Goal: Task Accomplishment & Management: Use online tool/utility

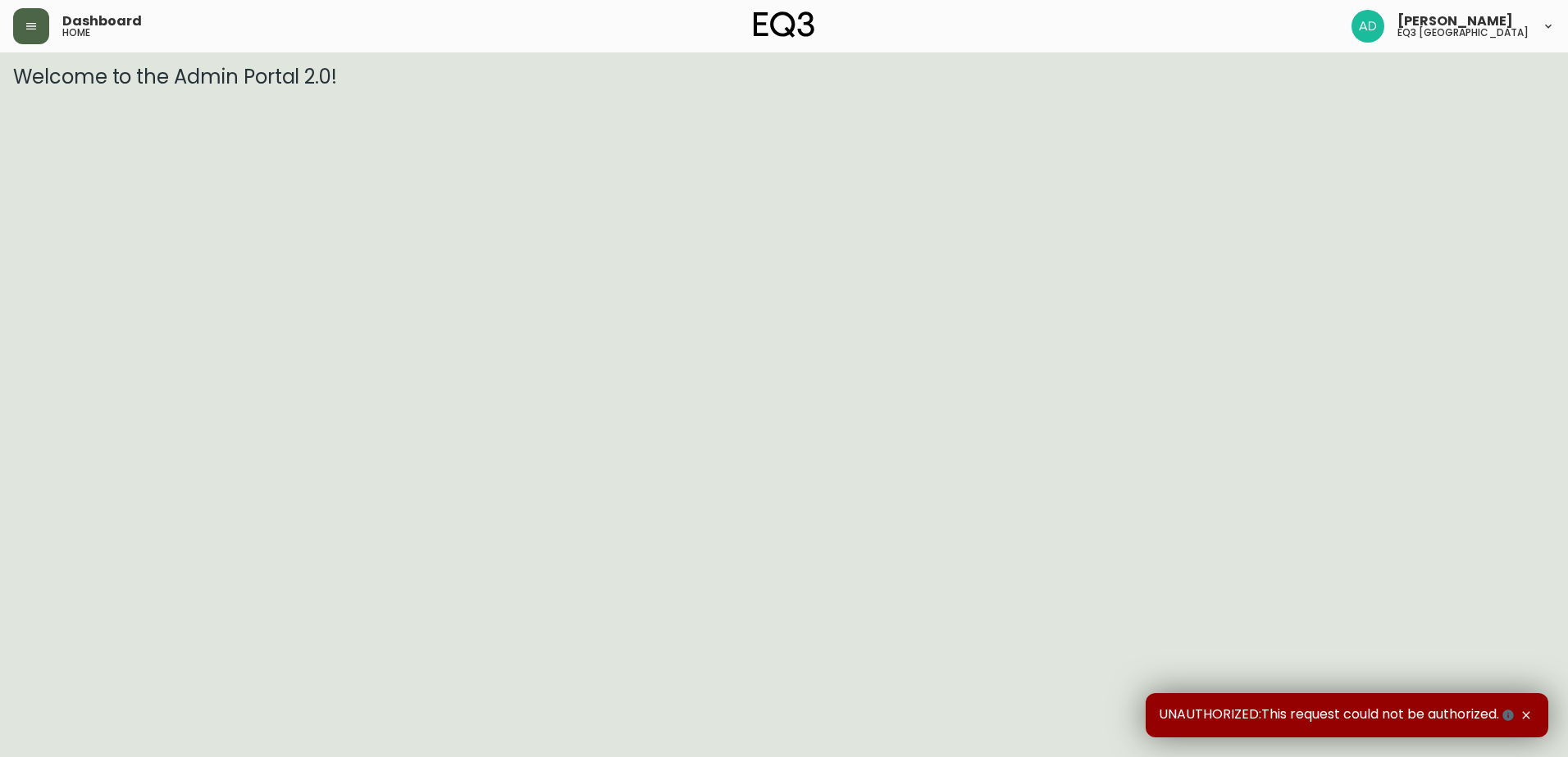
click at [33, 37] on button "button" at bounding box center [31, 26] width 36 height 36
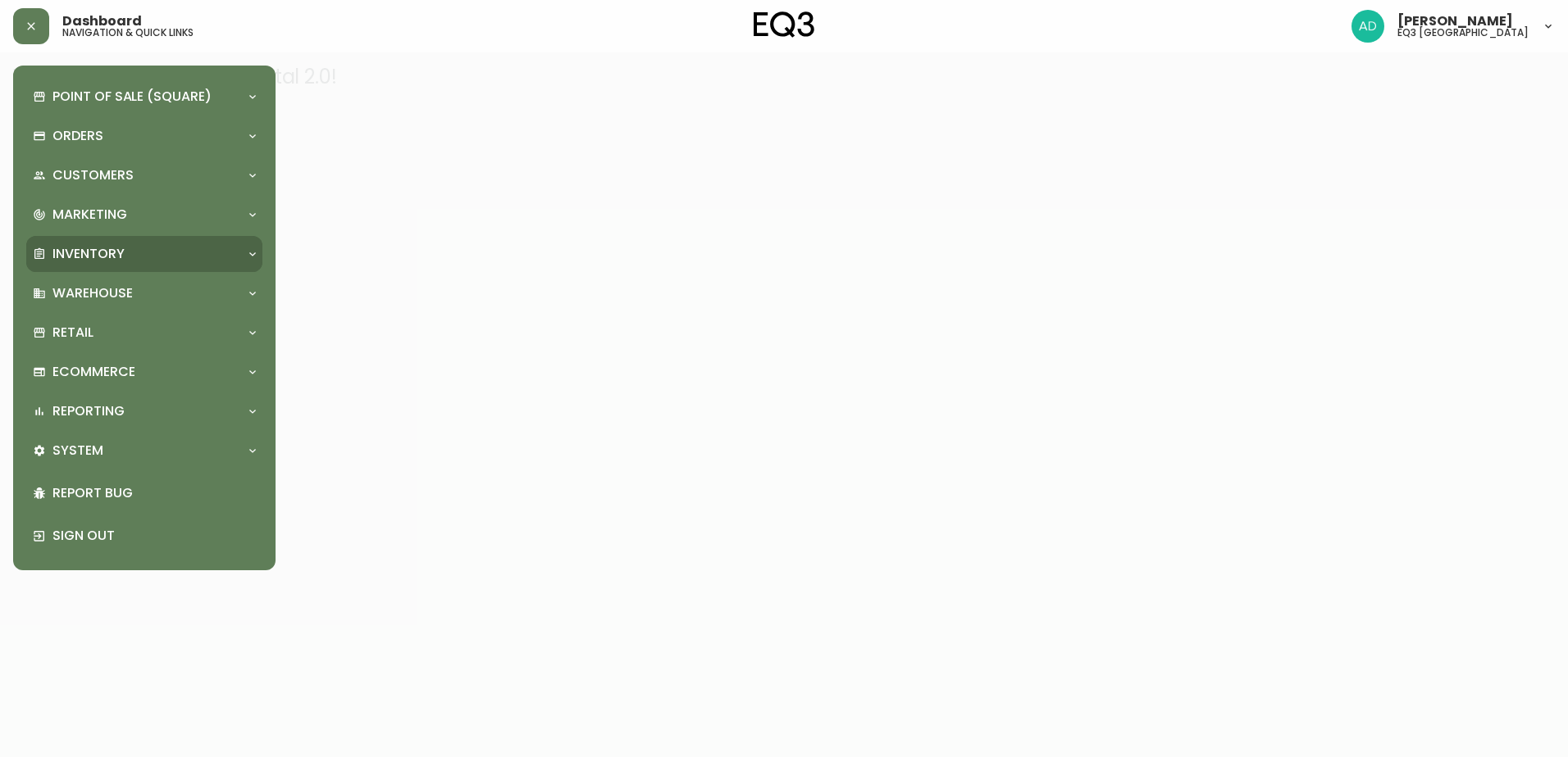
click at [90, 238] on div "Inventory" at bounding box center [144, 254] width 236 height 36
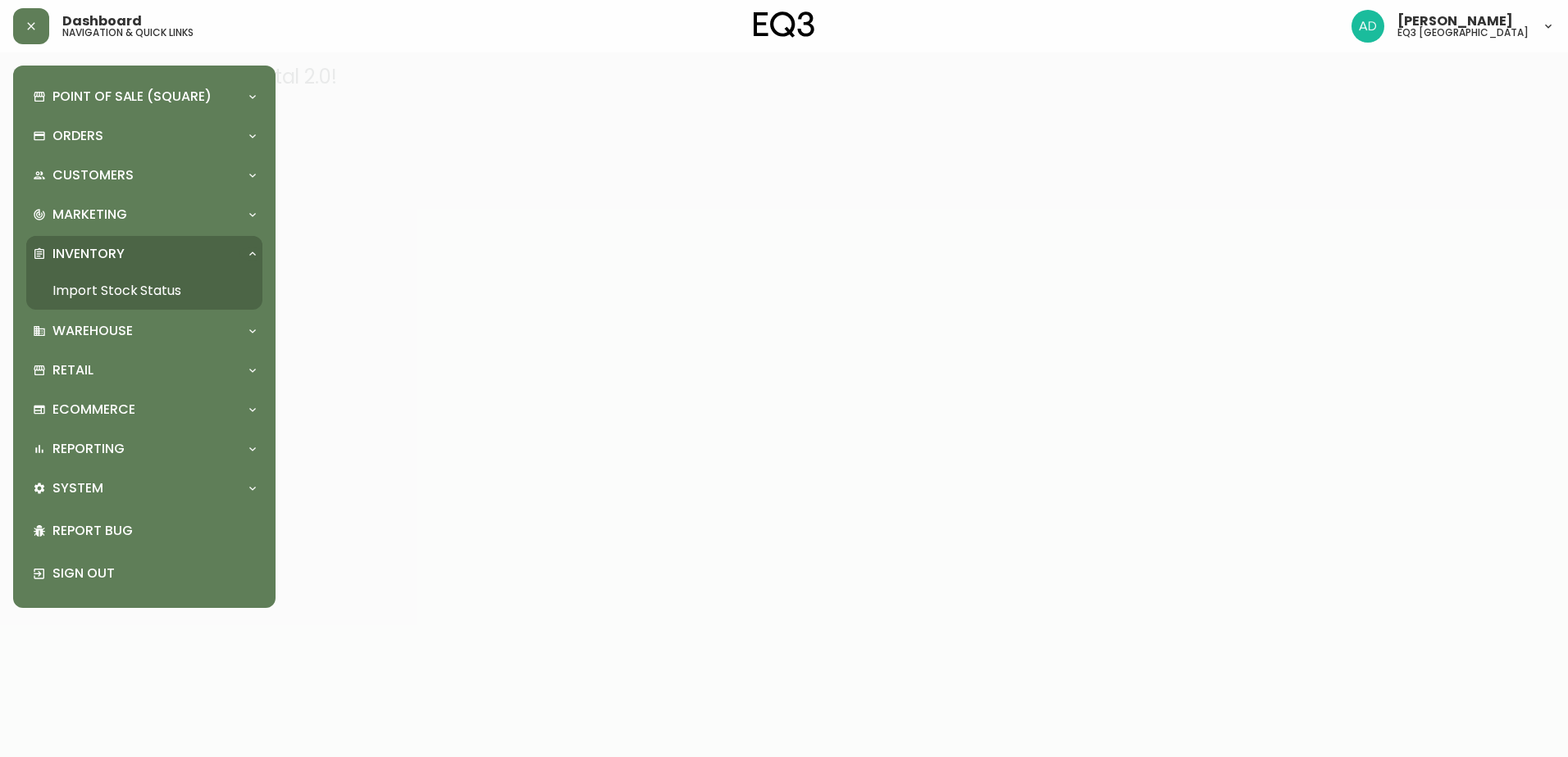
click at [130, 285] on link "Import Stock Status" at bounding box center [144, 290] width 236 height 38
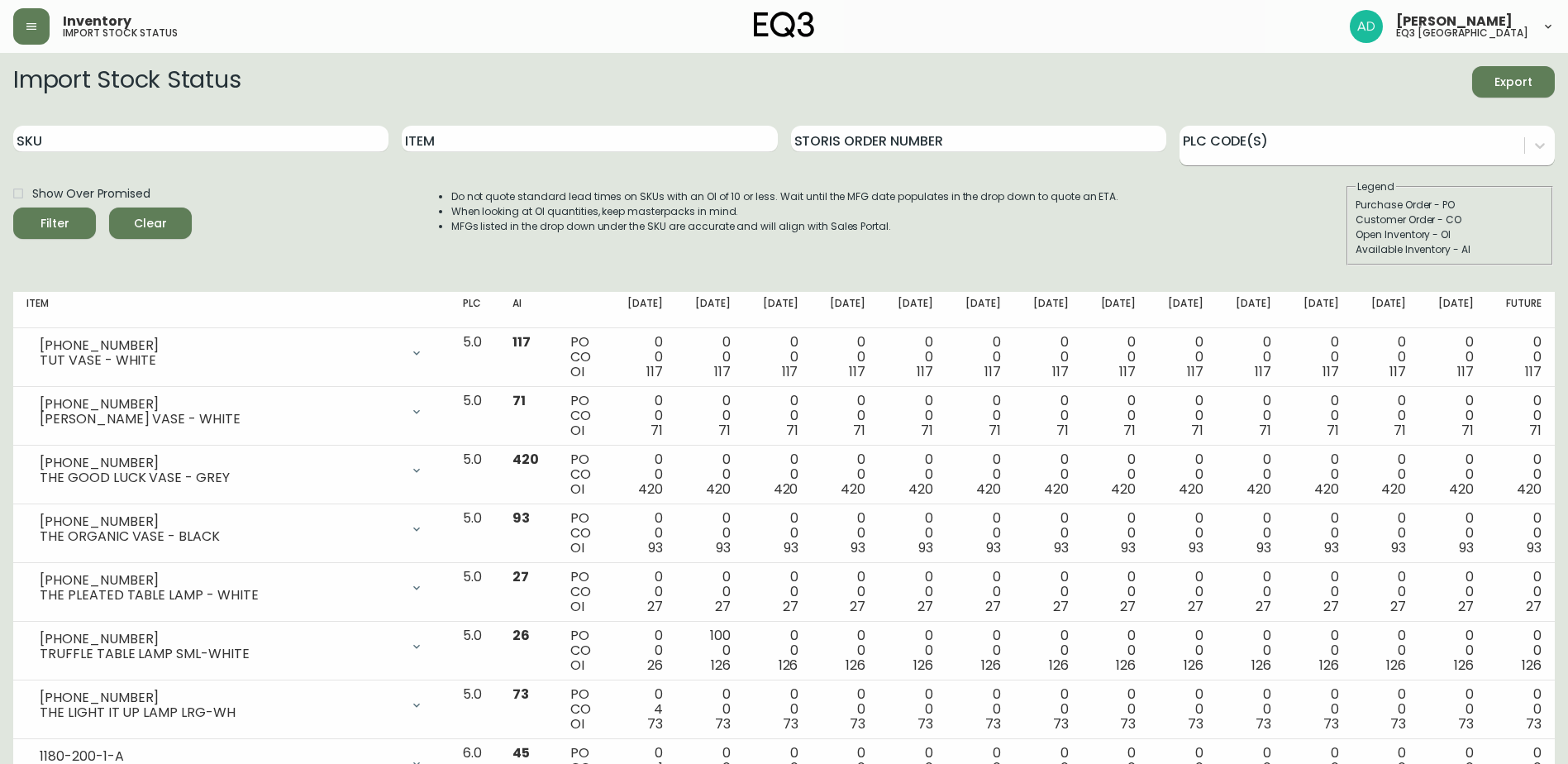
click at [1301, 141] on div at bounding box center [1352, 143] width 344 height 25
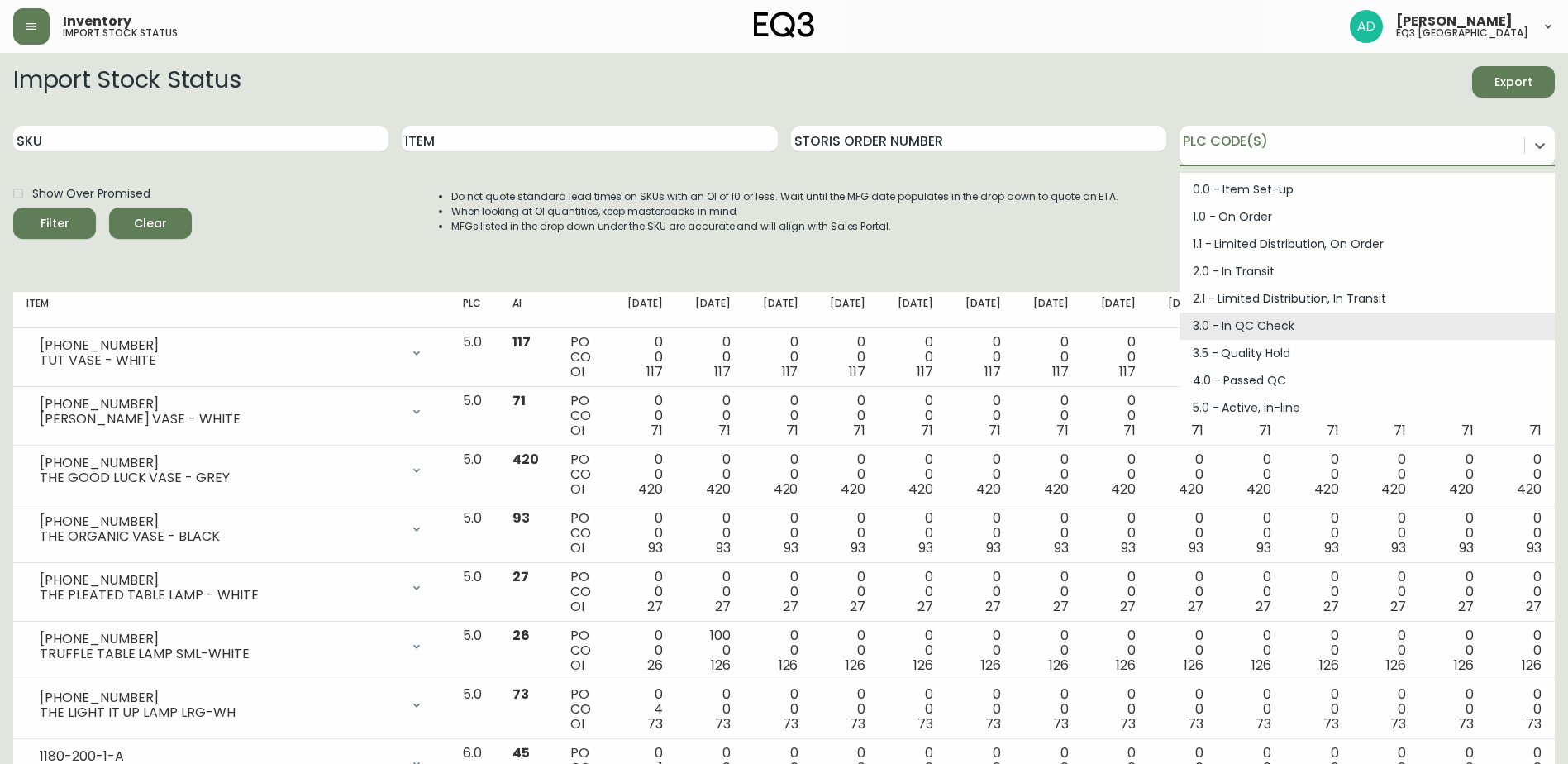
click at [1248, 320] on div "3.0 - In QC Check" at bounding box center [1368, 326] width 375 height 27
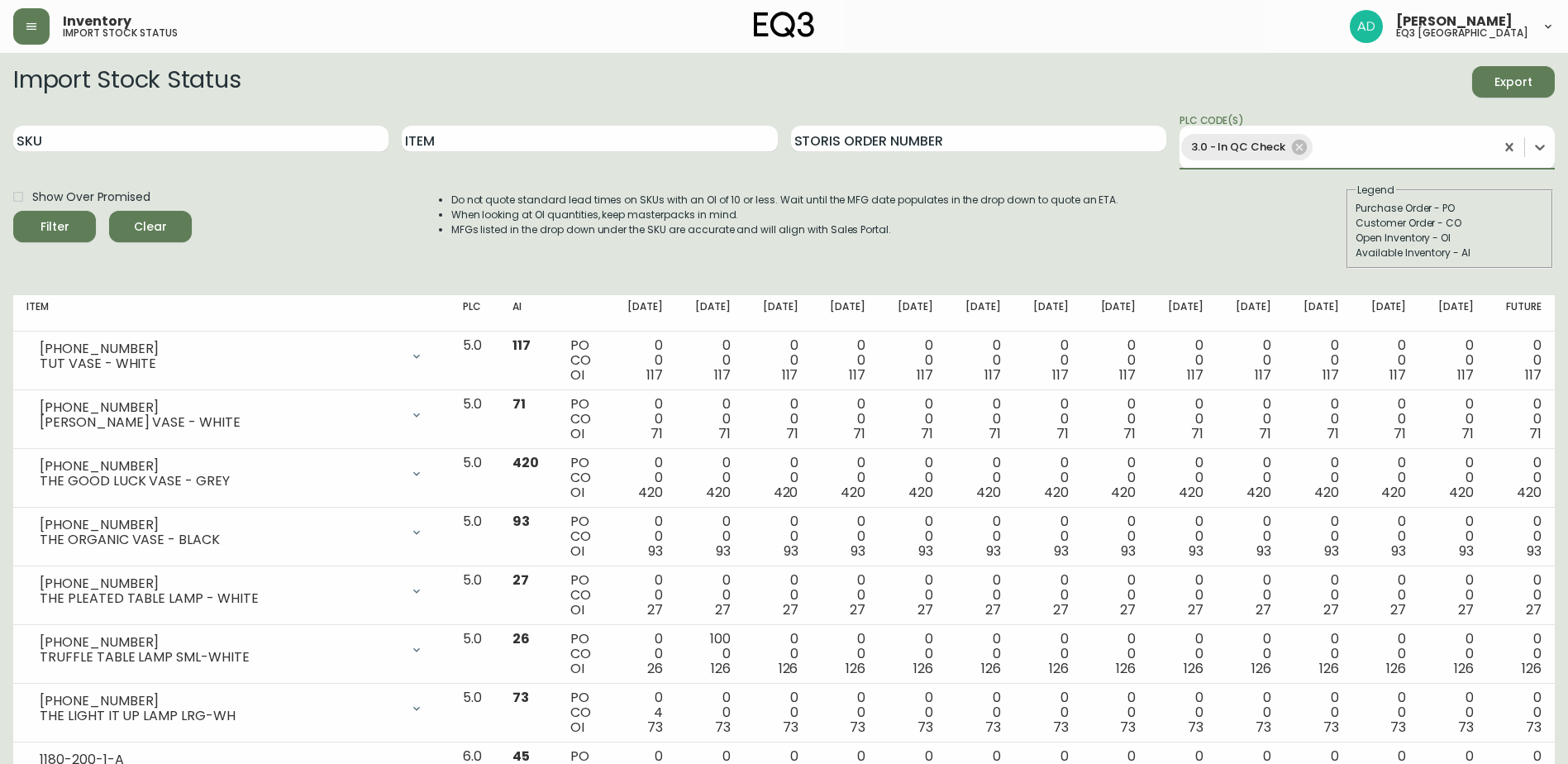
click at [14, 211] on button "Filter" at bounding box center [54, 227] width 83 height 31
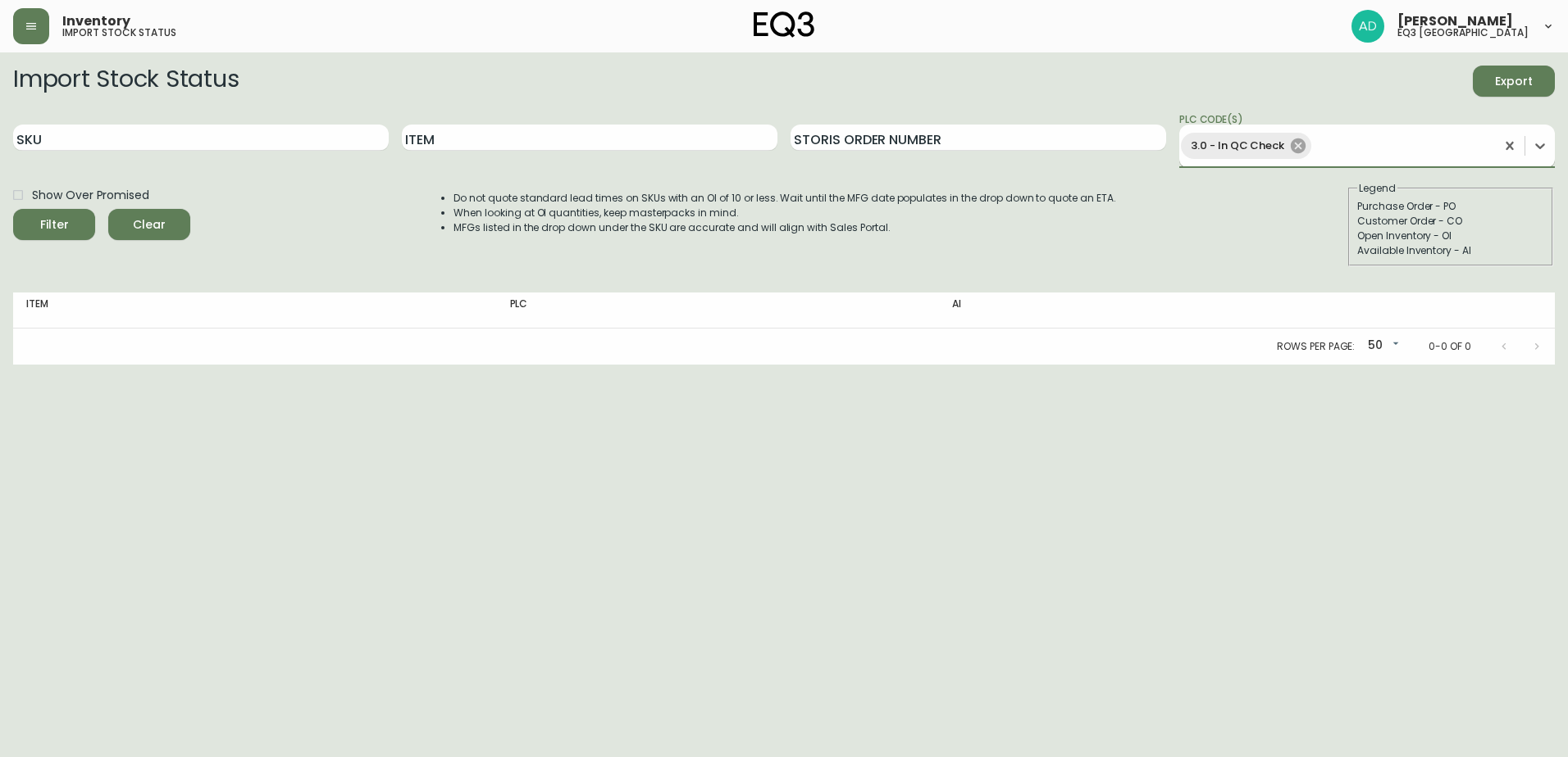
click at [1298, 149] on icon at bounding box center [1298, 146] width 14 height 14
click at [1326, 150] on div at bounding box center [1352, 142] width 345 height 25
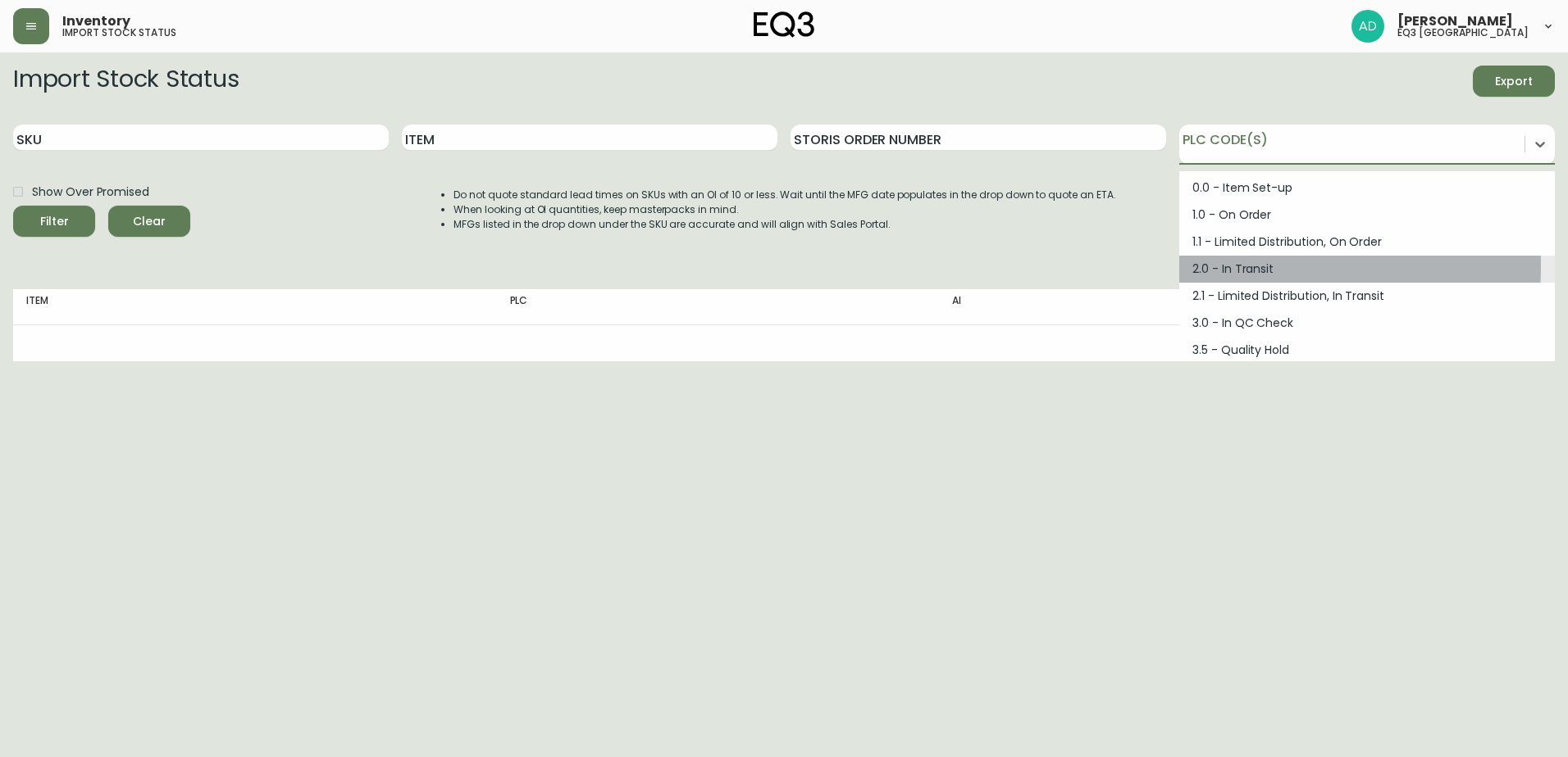
click at [1240, 266] on div "2.0 - In Transit" at bounding box center [1366, 269] width 375 height 27
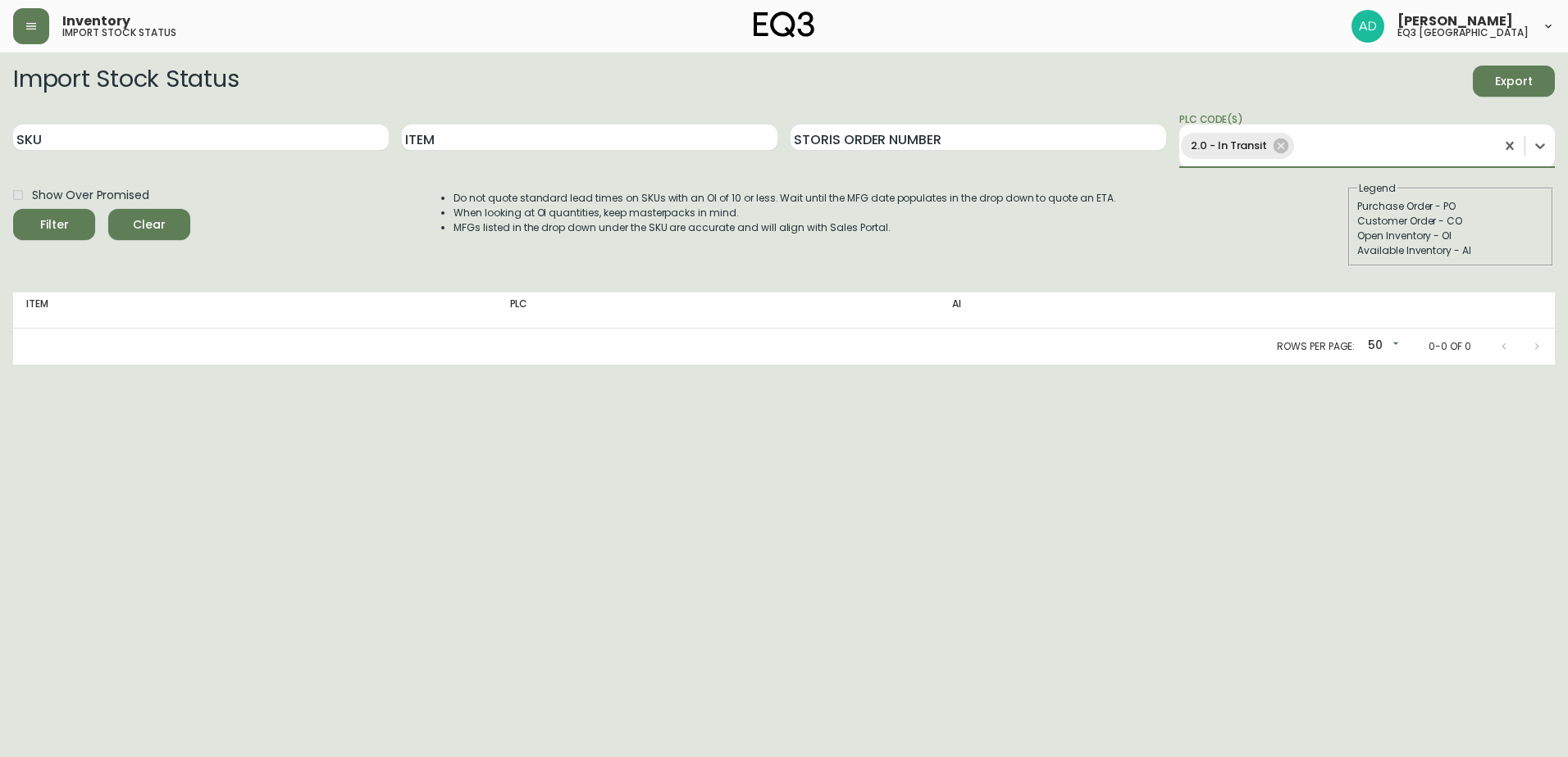
click at [14, 209] on button "Filter" at bounding box center [54, 225] width 82 height 31
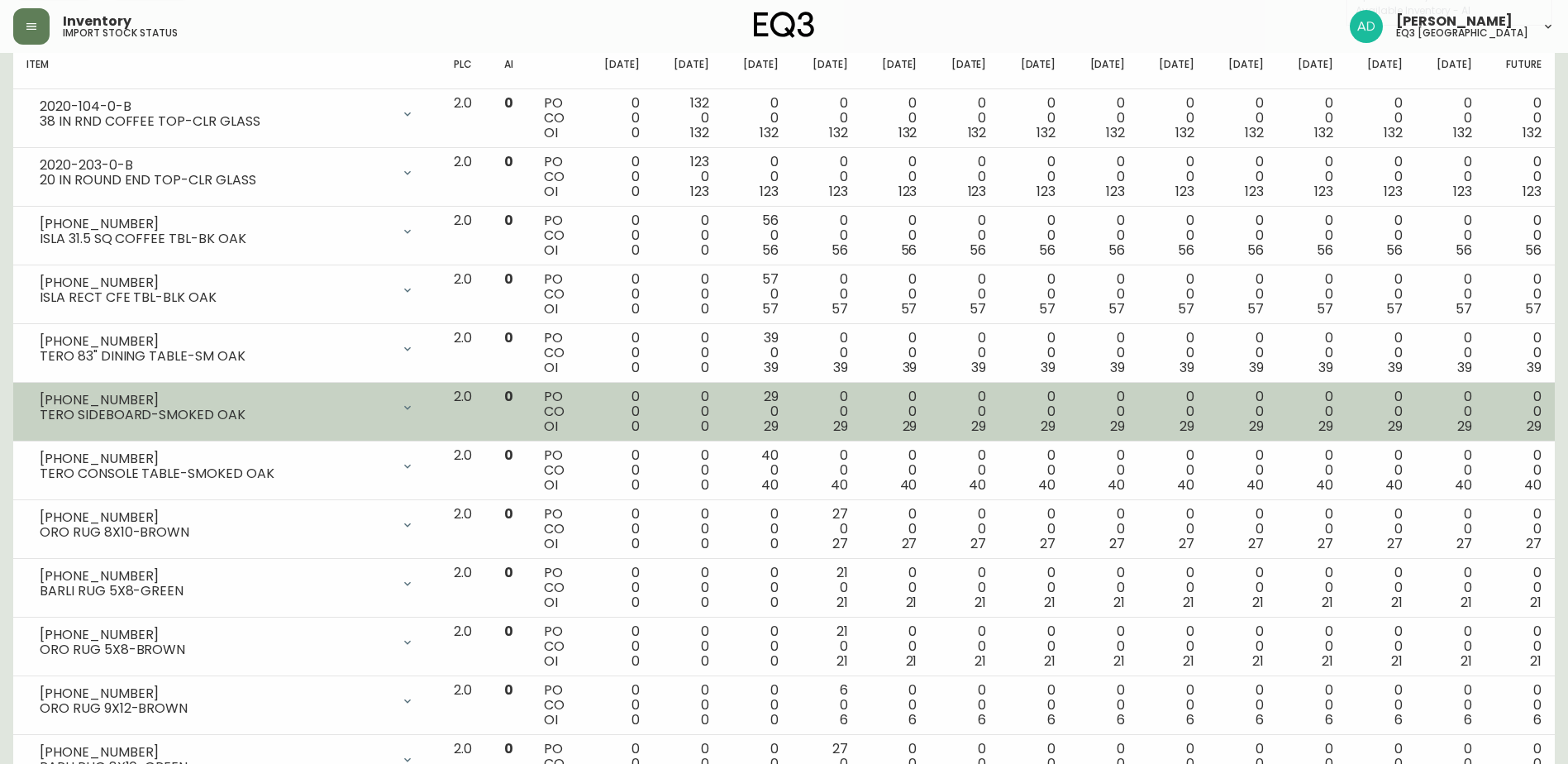
scroll to position [248, 0]
